Goal: Information Seeking & Learning: Learn about a topic

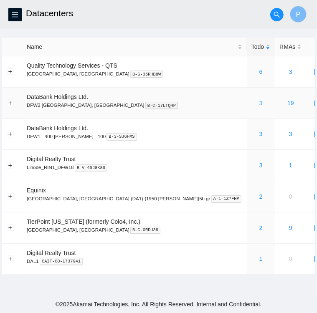
click at [259, 102] on link "3" at bounding box center [260, 103] width 3 height 7
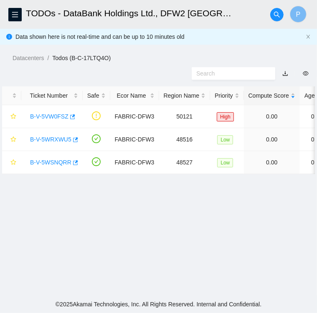
click at [220, 42] on div "Datacenters / Todos (B-C-17LTQ4O) /" at bounding box center [158, 39] width 317 height 47
click at [15, 16] on icon "menu" at bounding box center [15, 14] width 7 height 7
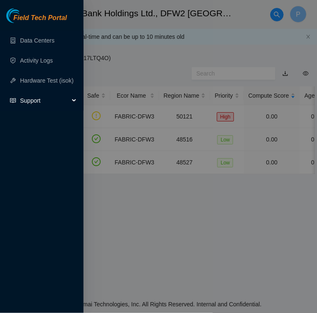
click at [32, 99] on span "Support" at bounding box center [44, 100] width 49 height 17
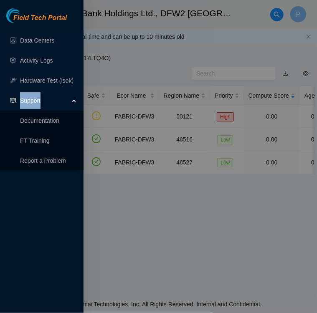
click at [32, 99] on span "Support" at bounding box center [44, 100] width 49 height 17
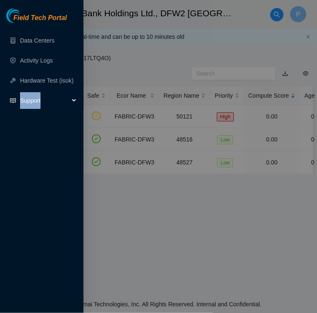
click at [32, 99] on span "Support" at bounding box center [44, 100] width 49 height 17
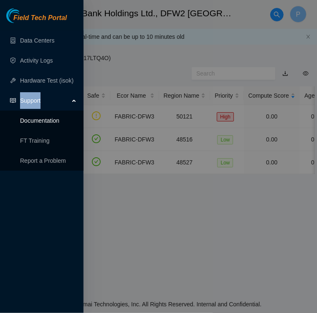
click at [35, 119] on link "Documentation" at bounding box center [39, 120] width 39 height 7
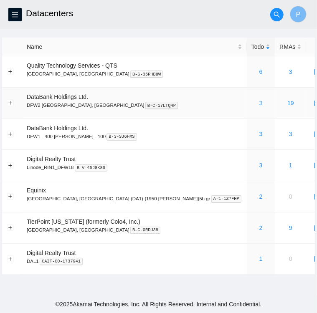
click at [259, 102] on link "3" at bounding box center [260, 103] width 3 height 7
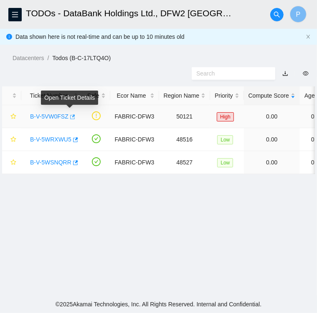
click at [69, 118] on icon "button" at bounding box center [72, 117] width 6 height 6
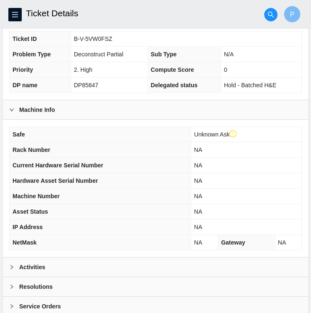
scroll to position [233, 0]
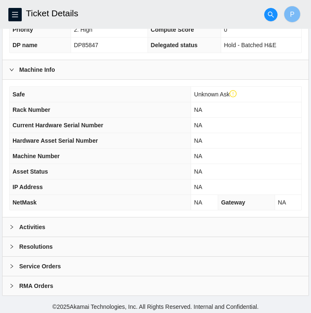
click at [53, 221] on div "Activities" at bounding box center [156, 226] width 306 height 19
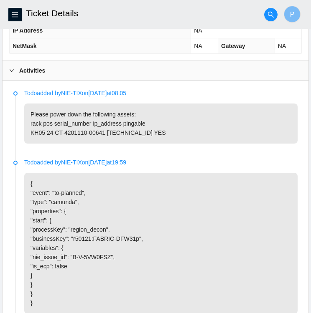
scroll to position [394, 0]
